Goal: Transaction & Acquisition: Purchase product/service

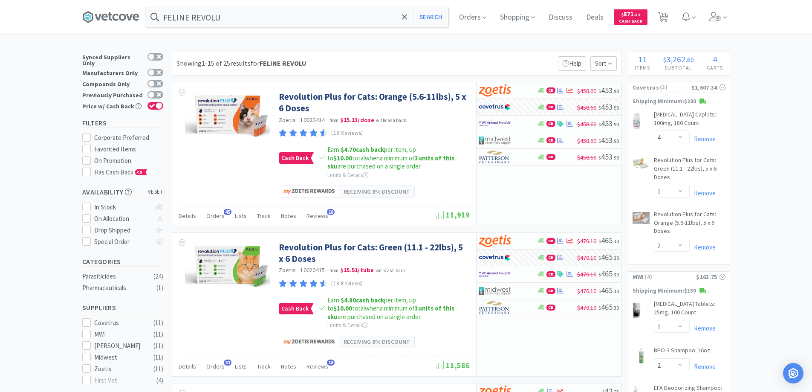
select select "4"
select select "1"
select select "2"
select select "1"
select select "2"
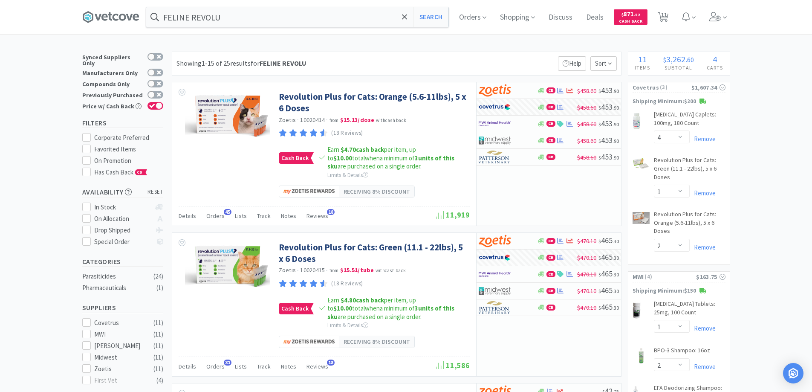
select select "4"
select select "5"
select select "4"
select select "1"
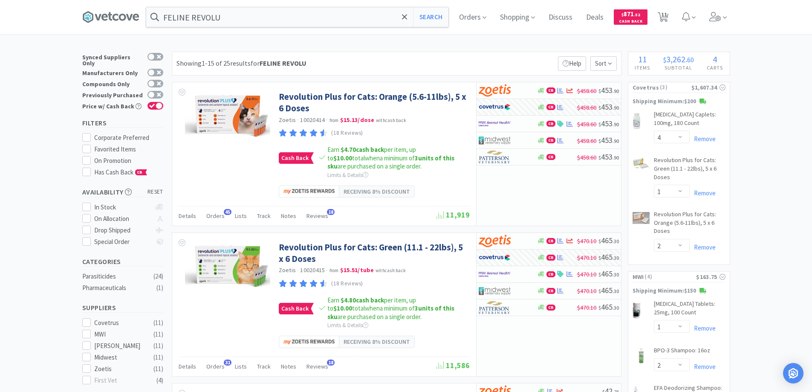
select select "1"
click at [407, 16] on icon at bounding box center [404, 16] width 5 height 5
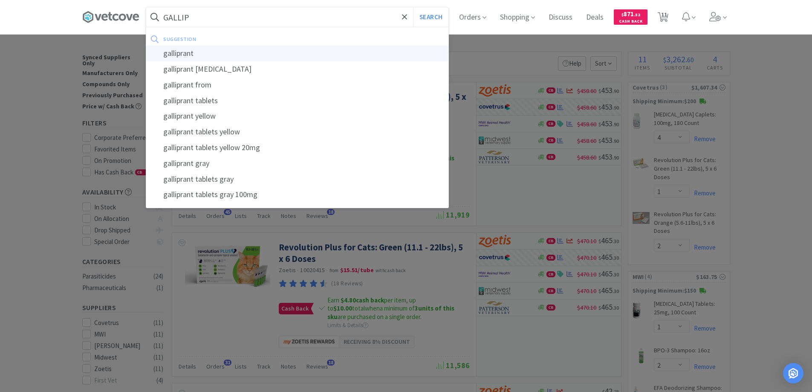
click at [177, 55] on div "galliprant" at bounding box center [297, 54] width 302 height 16
type input "galliprant"
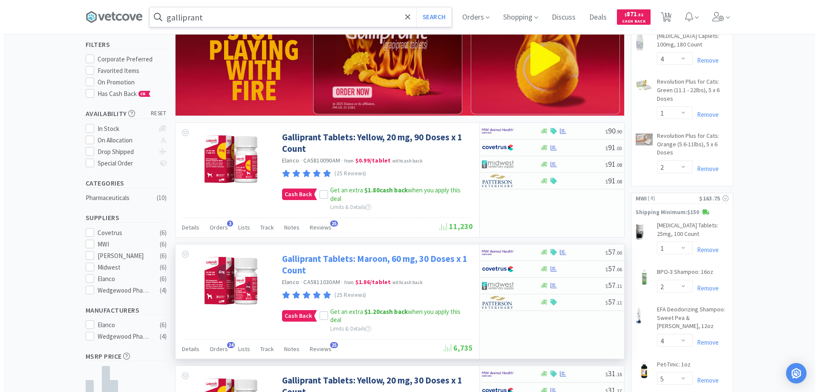
scroll to position [85, 0]
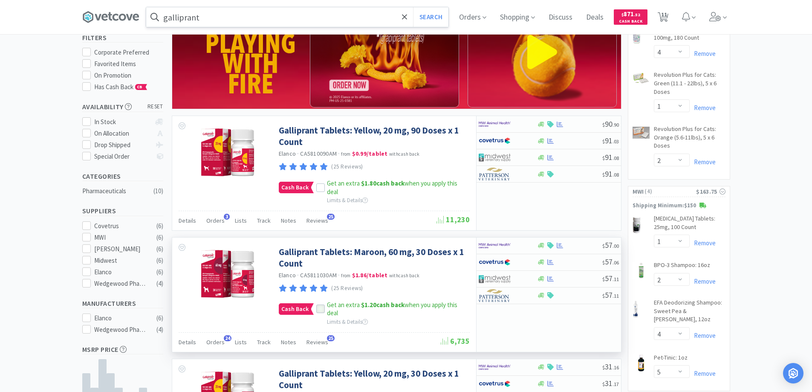
click at [321, 309] on icon at bounding box center [321, 309] width 6 height 6
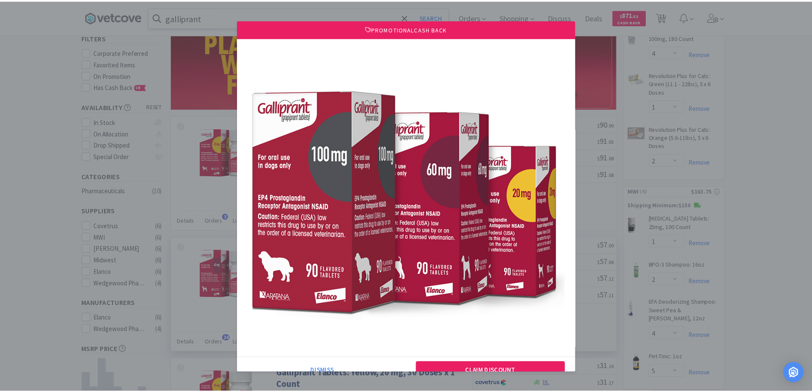
scroll to position [23, 0]
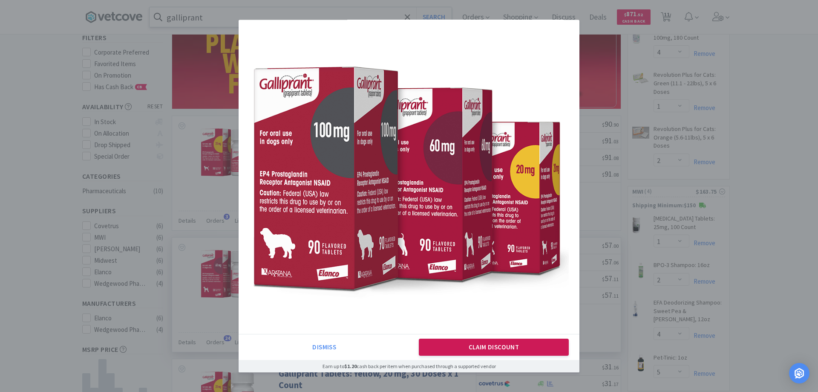
click at [422, 345] on button "Claim Discount" at bounding box center [494, 346] width 150 height 17
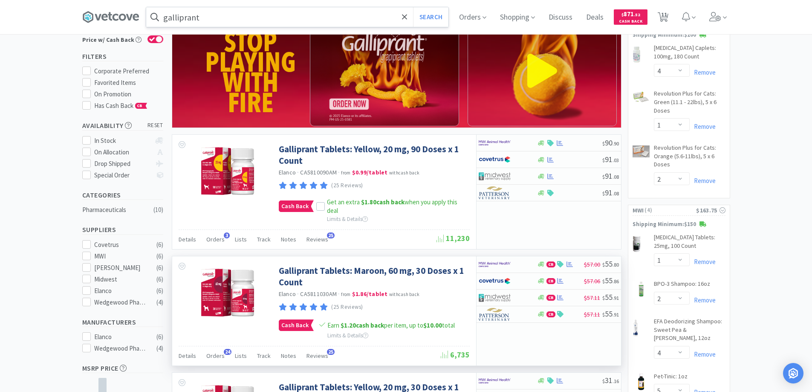
scroll to position [85, 0]
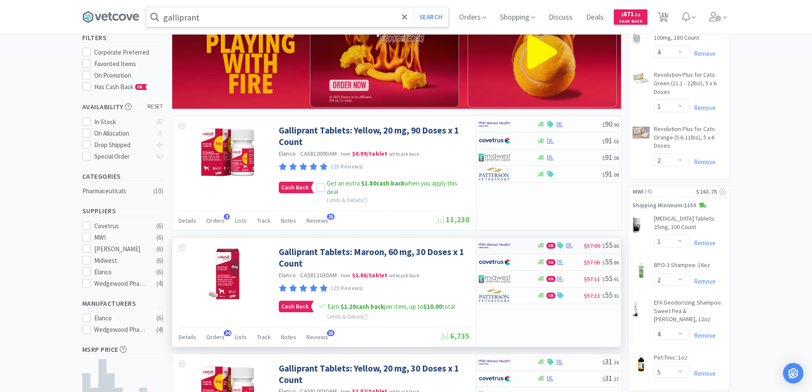
click at [522, 242] on div at bounding box center [502, 245] width 47 height 14
select select "1"
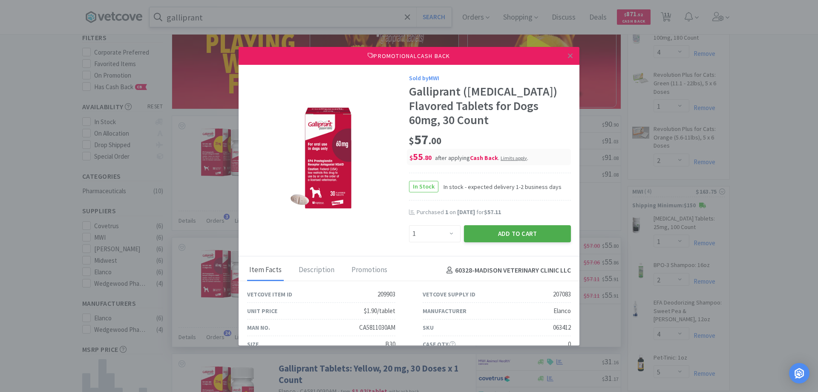
click at [479, 233] on button "Add to Cart" at bounding box center [517, 233] width 107 height 17
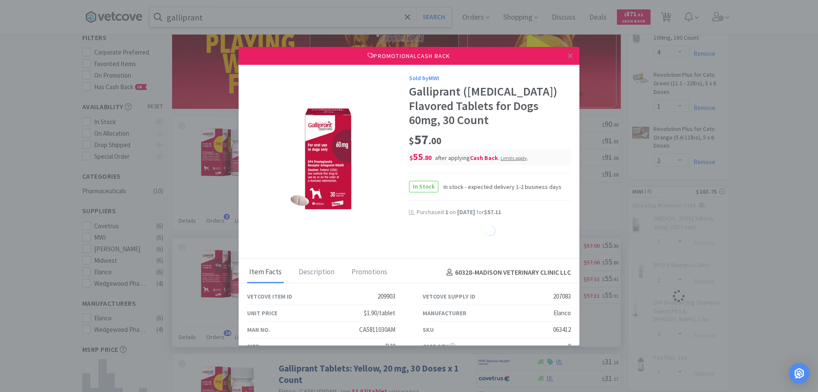
select select "1"
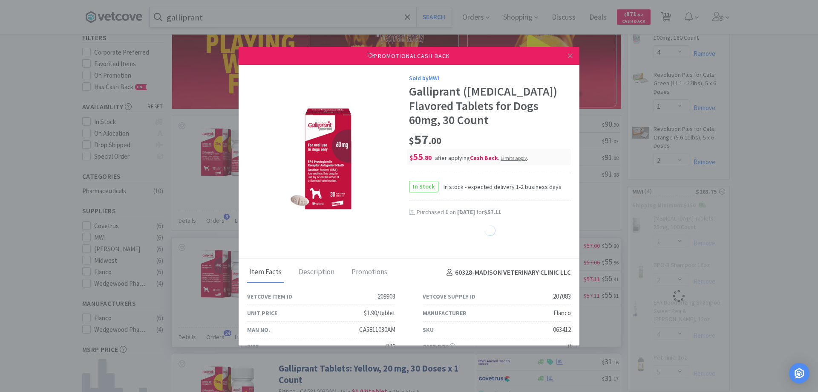
select select "1"
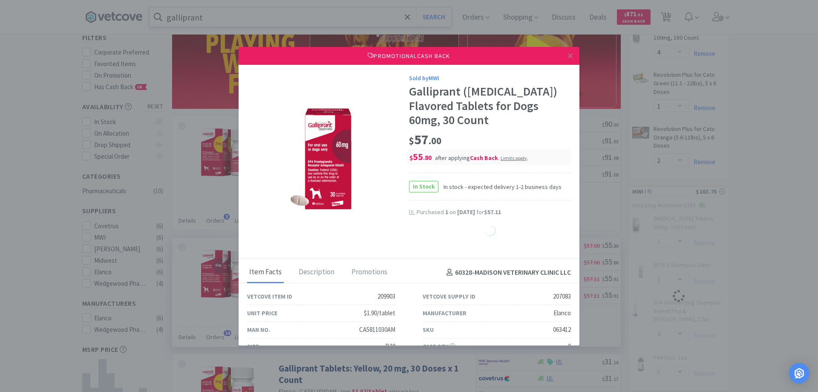
select select "1"
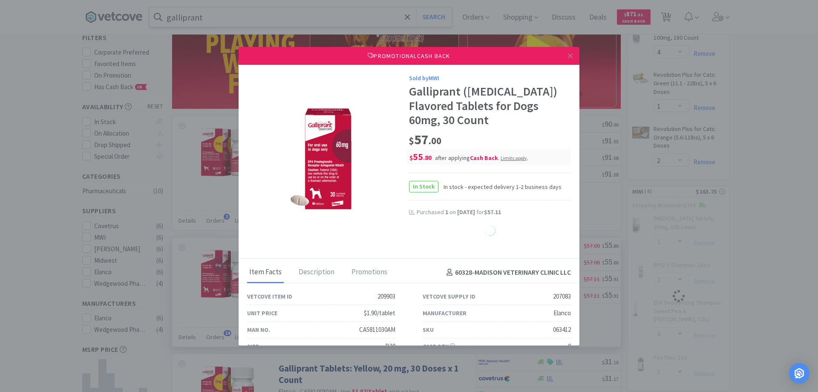
select select "1"
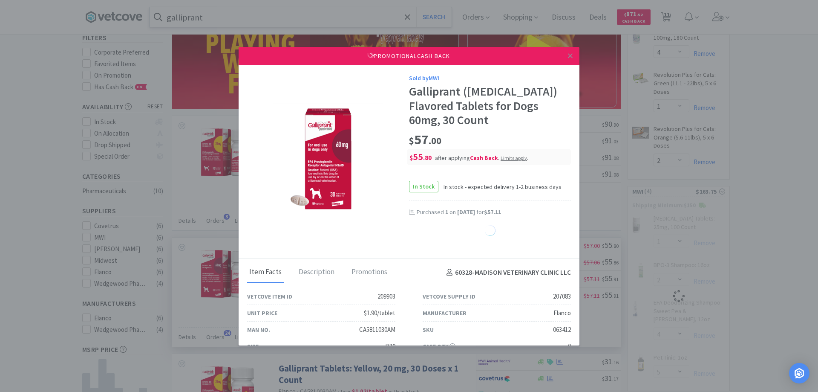
select select "1"
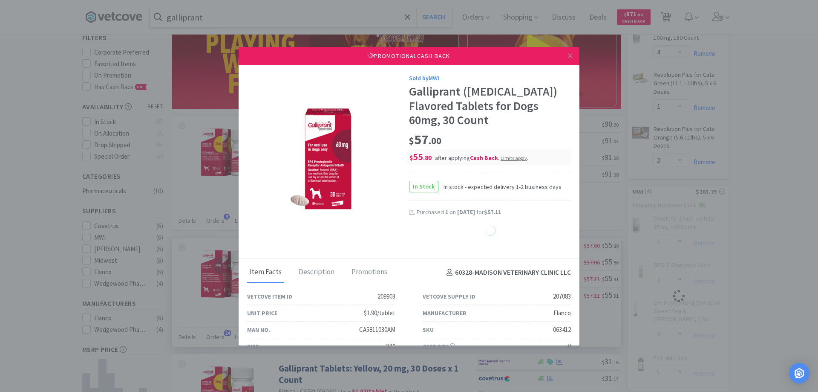
select select "1"
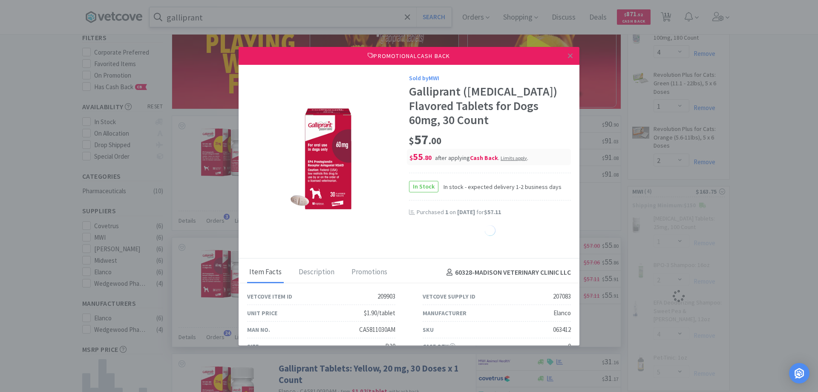
select select "1"
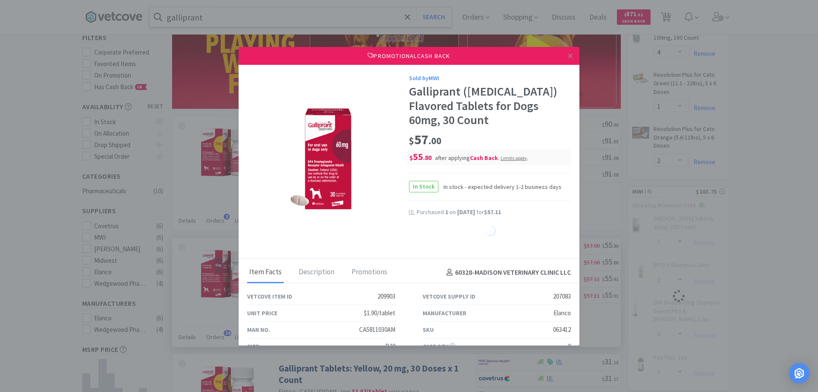
select select "1"
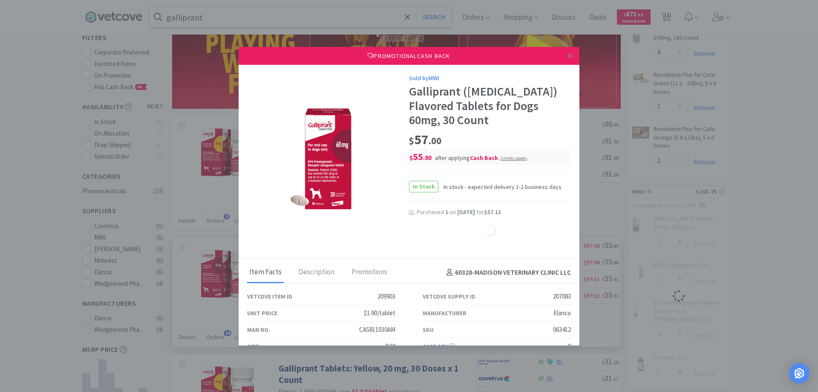
select select "1"
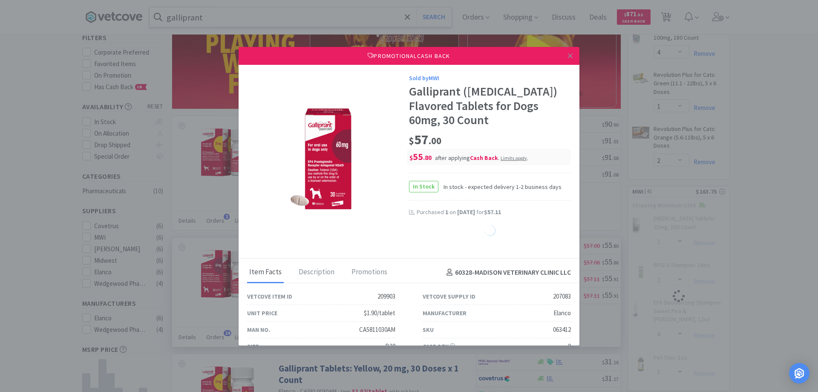
select select "1"
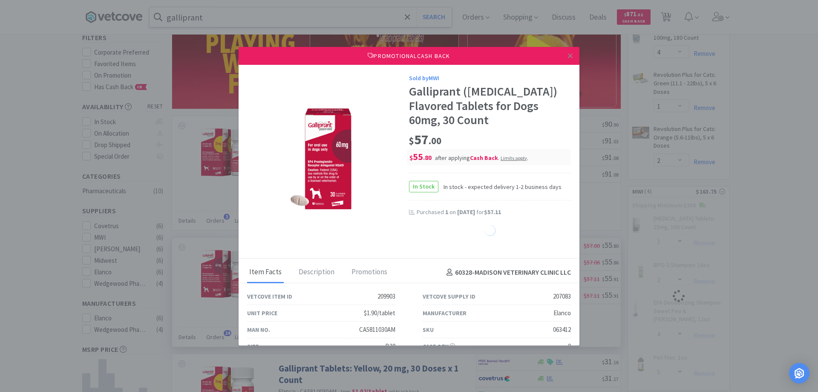
select select "1"
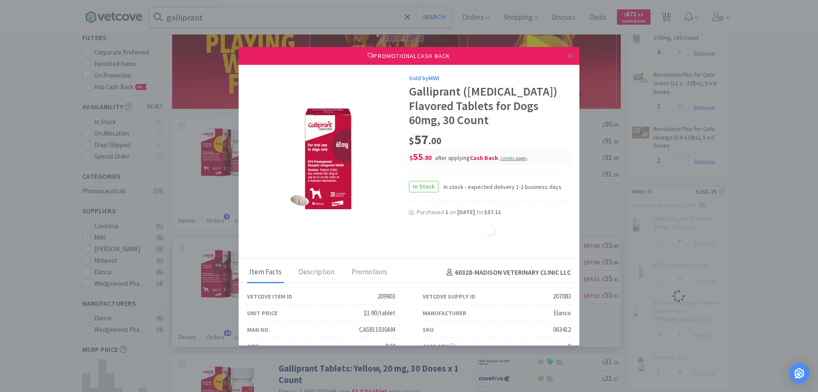
select select "1"
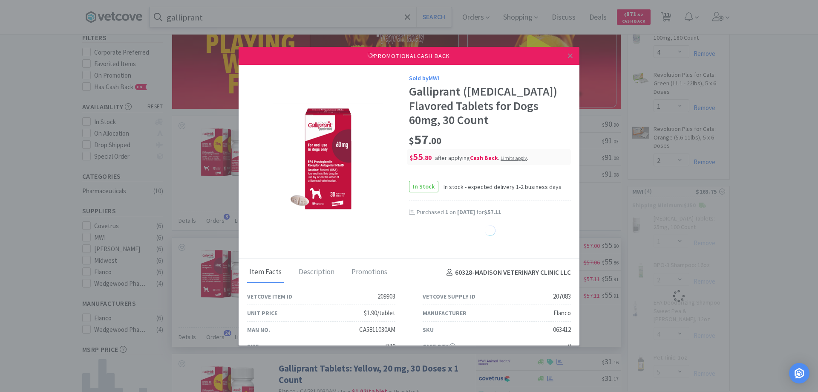
select select "1"
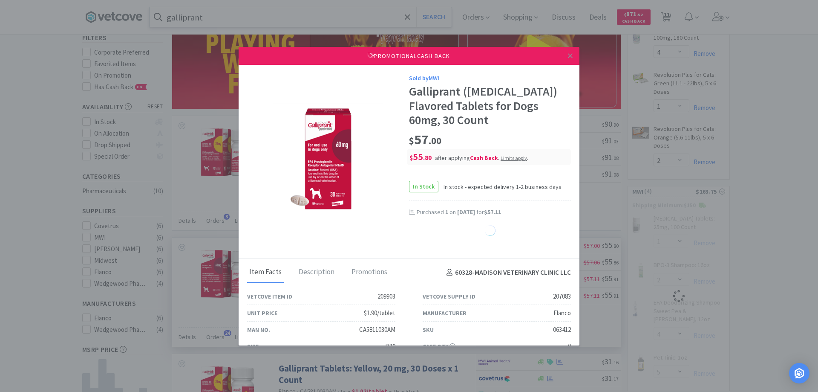
select select "1"
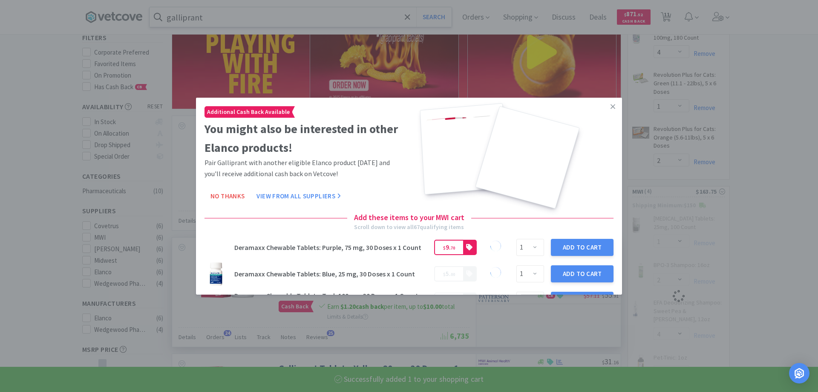
select select "1"
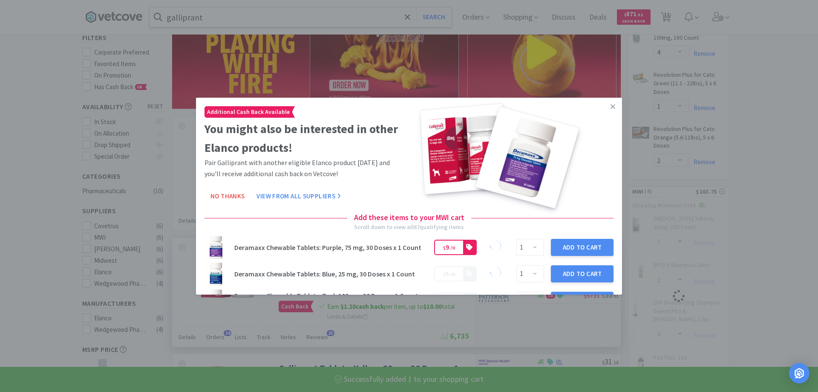
select select "5"
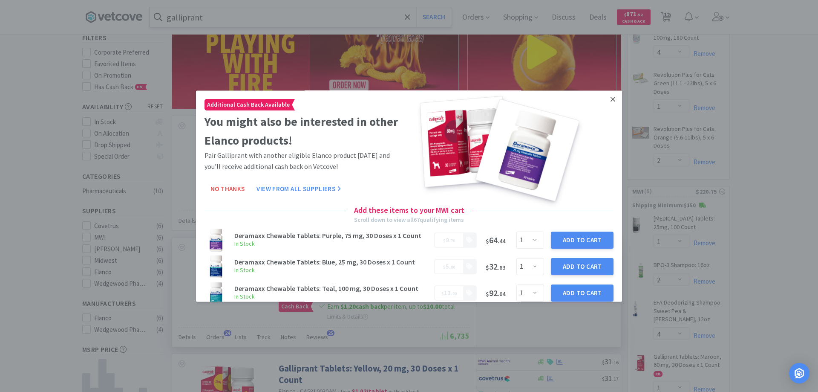
click at [611, 98] on icon at bounding box center [613, 99] width 5 height 8
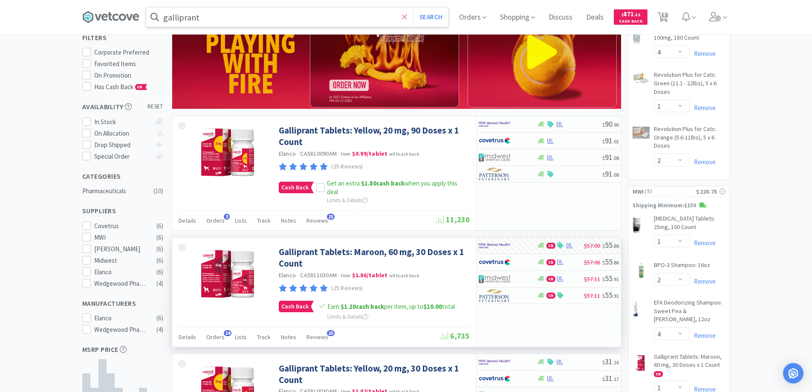
click at [405, 17] on icon at bounding box center [405, 17] width 6 height 9
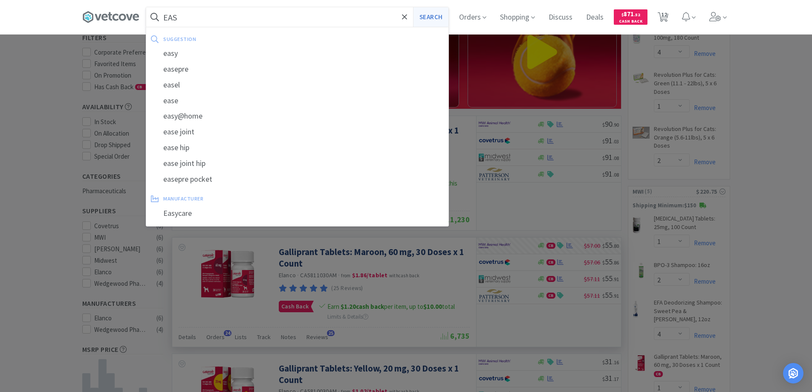
type input "EAS"
click at [428, 14] on button "Search" at bounding box center [430, 17] width 35 height 20
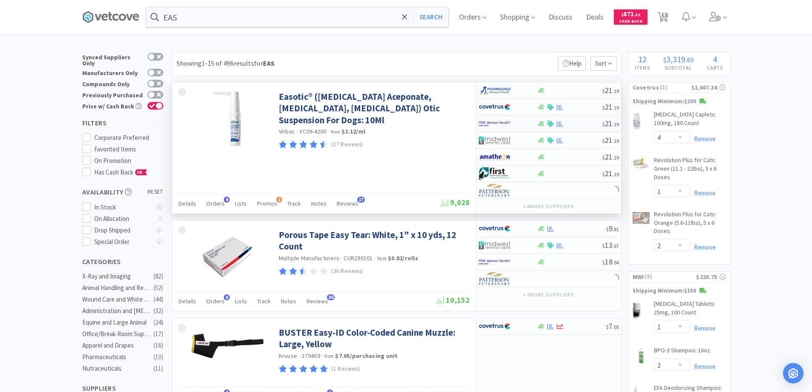
click at [498, 127] on img at bounding box center [495, 123] width 32 height 13
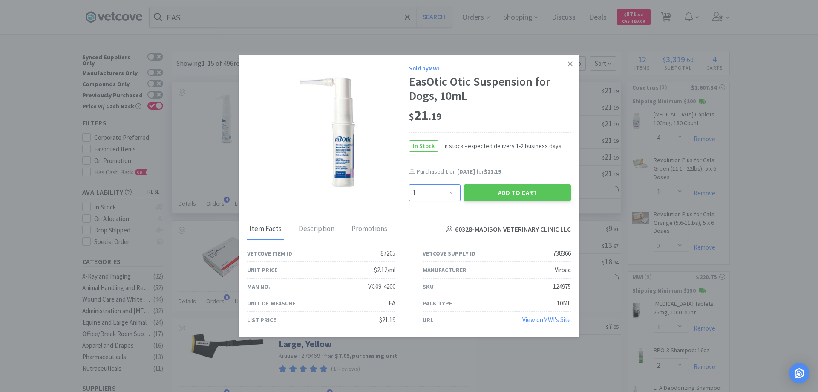
drag, startPoint x: 452, startPoint y: 190, endPoint x: 451, endPoint y: 185, distance: 5.2
click at [452, 190] on select "Enter Quantity 1 2 3 4 5 6 7 8 9 10 11 12 13 14 15 16 17 18 19 20 Enter Quantity" at bounding box center [435, 192] width 52 height 17
select select "2"
click at [409, 184] on select "Enter Quantity 1 2 3 4 5 6 7 8 9 10 11 12 13 14 15 16 17 18 19 20 Enter Quantity" at bounding box center [435, 192] width 52 height 17
click at [497, 190] on button "Add to Cart" at bounding box center [517, 192] width 107 height 17
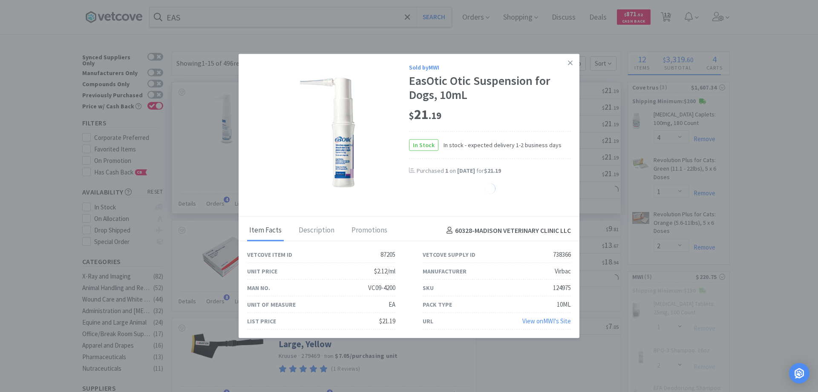
select select "1"
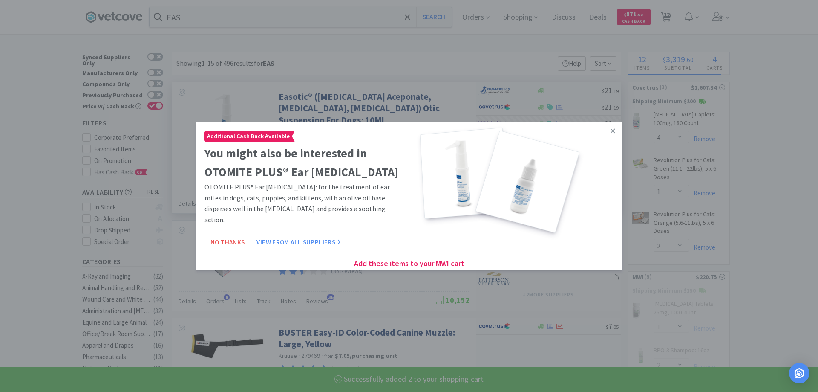
select select "2"
select select "1"
select select "5"
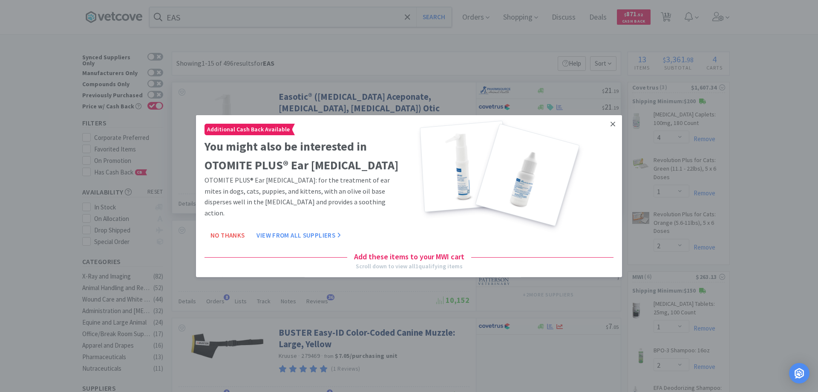
click at [611, 121] on icon at bounding box center [613, 123] width 5 height 5
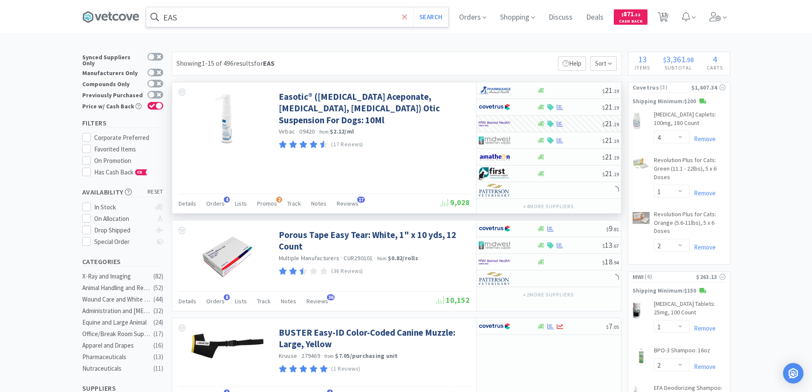
click at [407, 16] on icon at bounding box center [404, 16] width 5 height 5
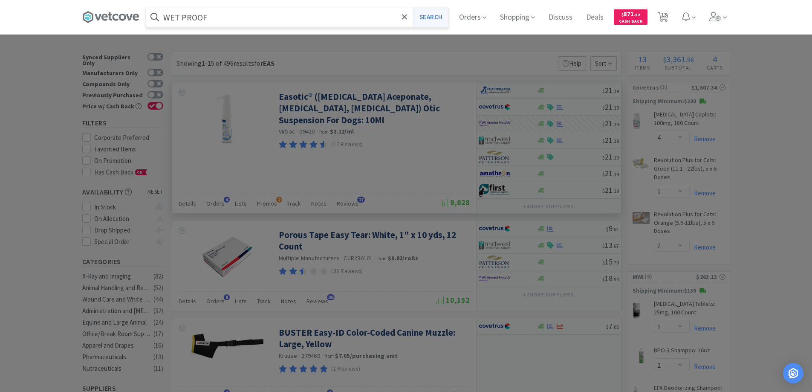
type input "WET PROOF"
click at [429, 15] on button "Search" at bounding box center [430, 17] width 35 height 20
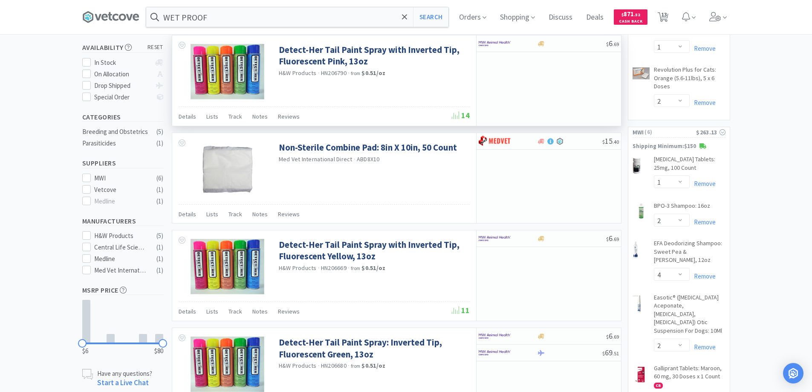
scroll to position [93, 0]
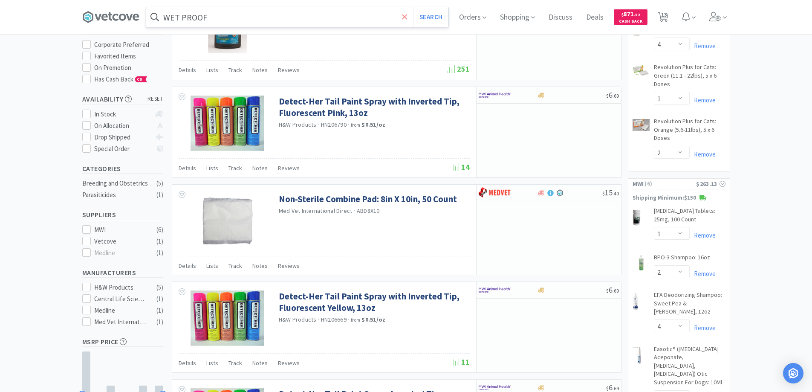
click at [407, 14] on icon at bounding box center [405, 17] width 6 height 9
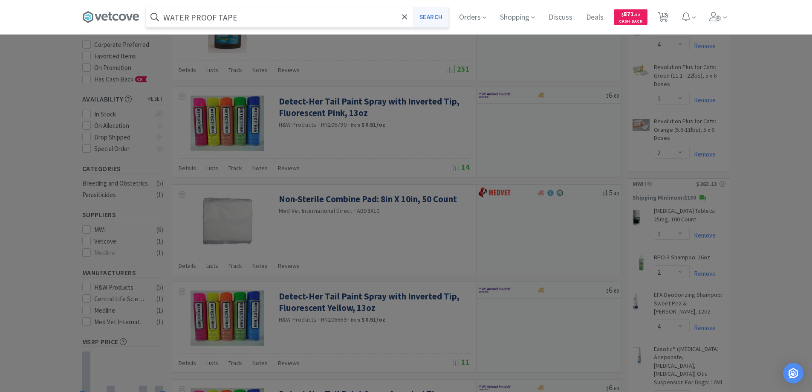
type input "WATER PROOF TAPE"
click at [426, 16] on button "Search" at bounding box center [430, 17] width 35 height 20
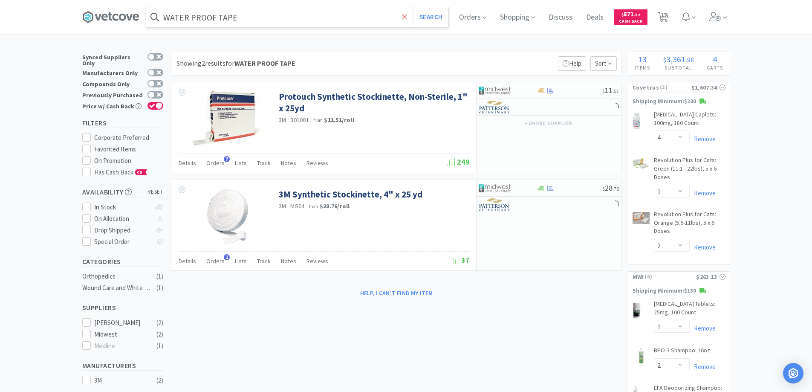
click at [407, 17] on icon at bounding box center [404, 16] width 5 height 5
click at [275, 324] on div at bounding box center [406, 196] width 812 height 392
